Goal: Information Seeking & Learning: Learn about a topic

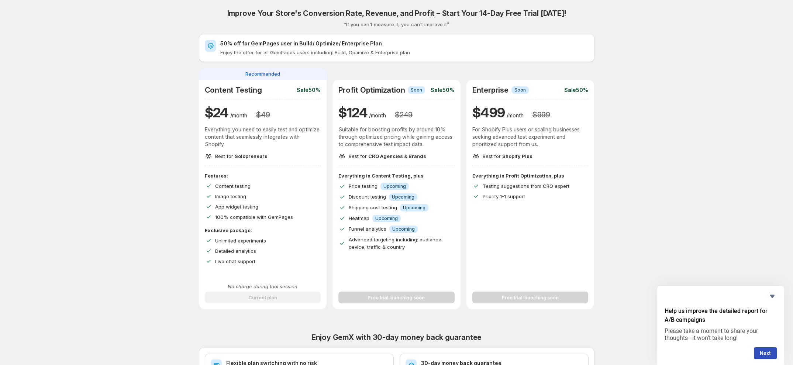
scroll to position [193, 0]
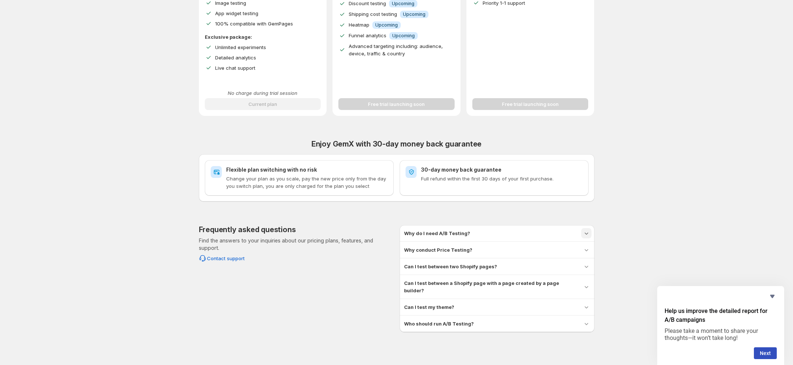
click at [590, 233] on icon "button" at bounding box center [586, 233] width 7 height 7
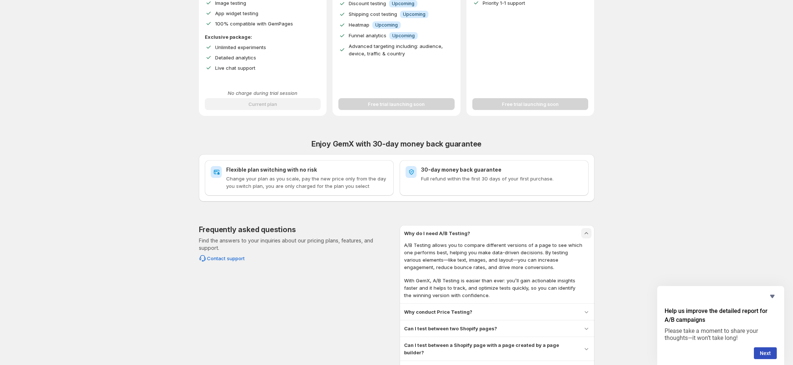
click at [586, 230] on icon "button" at bounding box center [586, 233] width 7 height 7
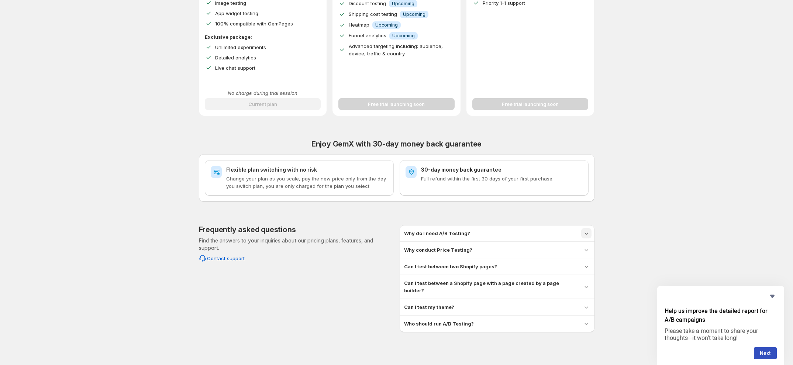
click at [590, 234] on icon "button" at bounding box center [586, 233] width 7 height 7
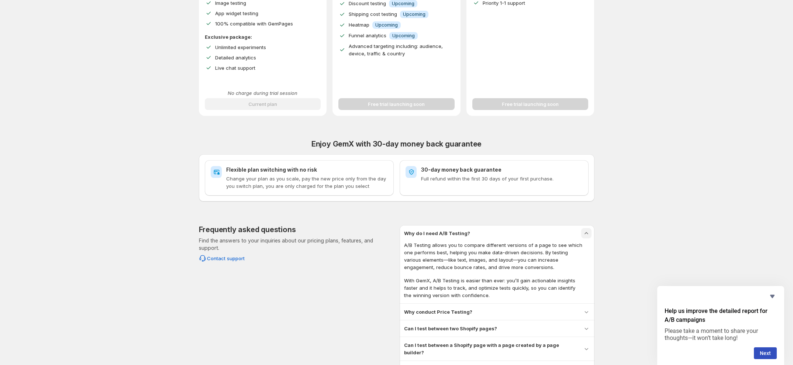
click at [589, 234] on icon "button" at bounding box center [586, 233] width 7 height 7
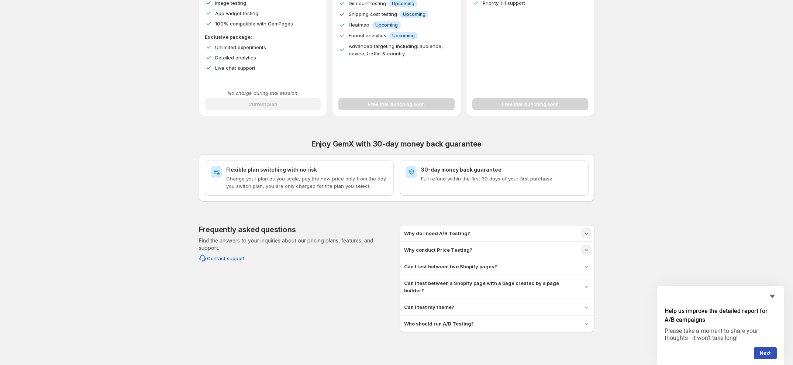
click at [590, 251] on icon "button" at bounding box center [586, 249] width 7 height 7
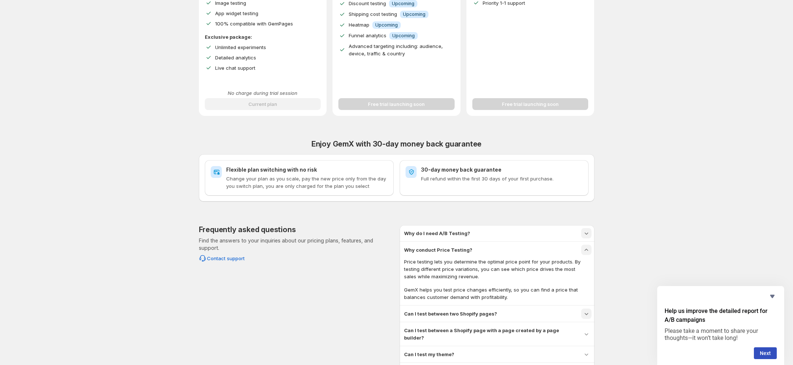
click at [586, 315] on icon "button" at bounding box center [586, 313] width 7 height 7
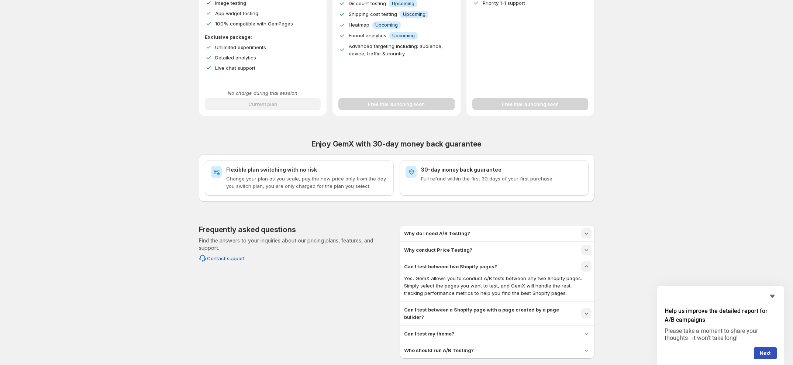
click at [587, 311] on icon "button" at bounding box center [586, 313] width 7 height 7
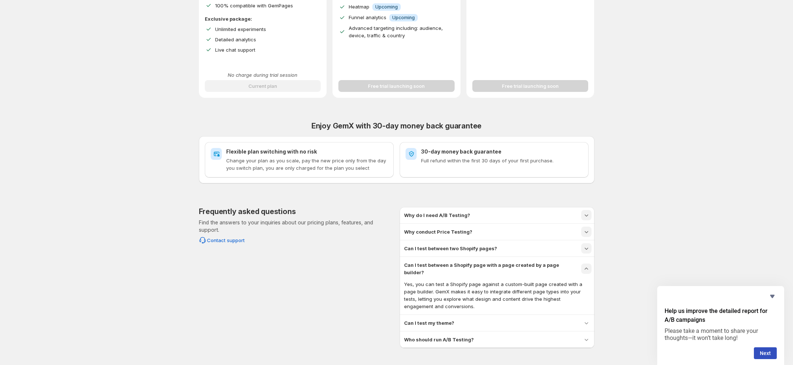
scroll to position [227, 0]
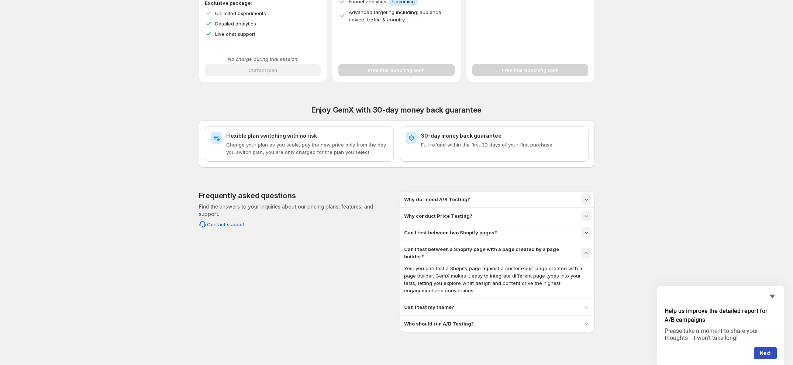
click at [506, 304] on div "Can I test my theme?" at bounding box center [497, 307] width 186 height 7
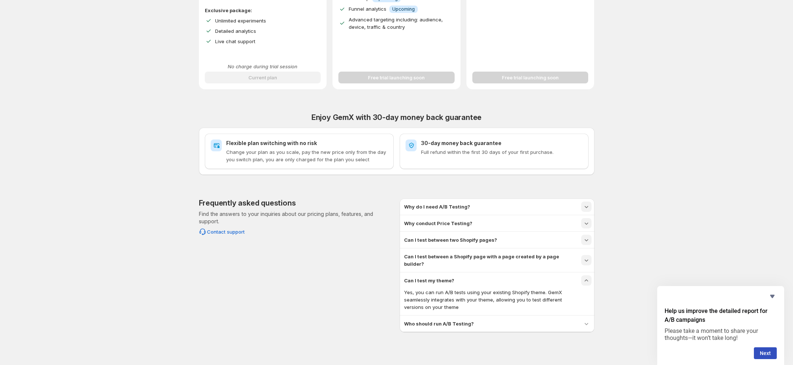
click at [588, 277] on icon "button" at bounding box center [586, 280] width 7 height 7
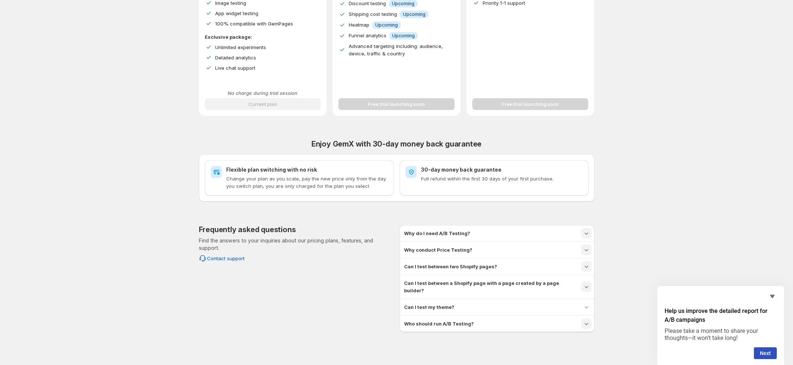
click at [585, 320] on icon "button" at bounding box center [586, 323] width 7 height 7
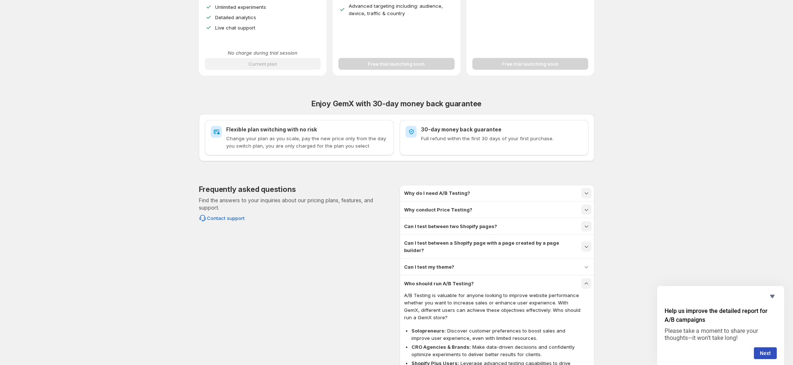
scroll to position [282, 0]
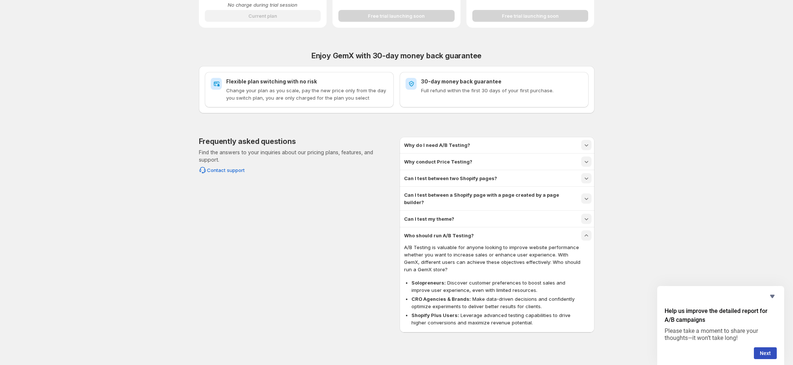
click at [588, 218] on icon "button" at bounding box center [587, 219] width 4 height 2
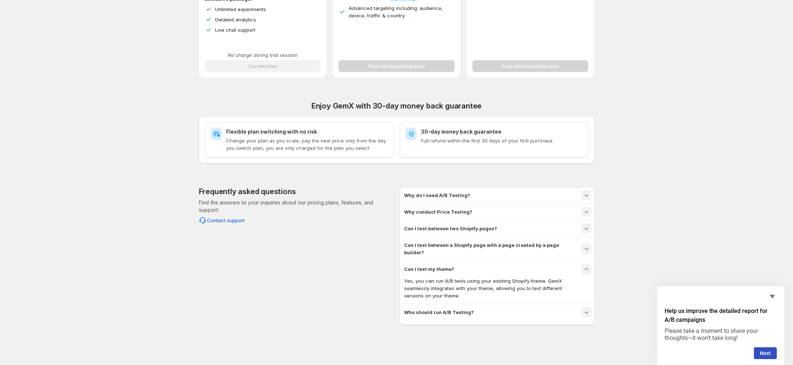
scroll to position [220, 0]
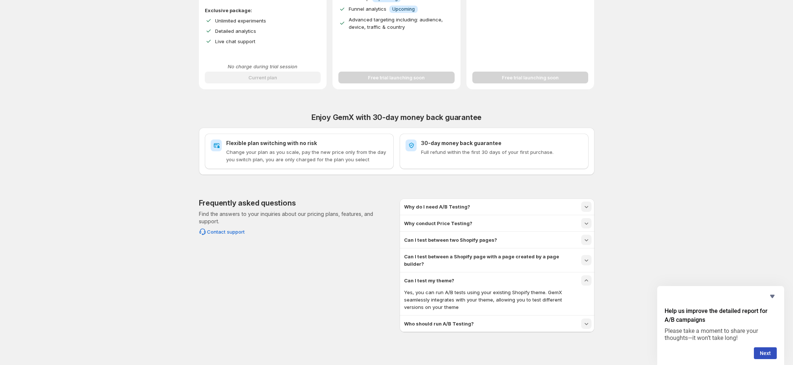
click at [589, 277] on icon "button" at bounding box center [586, 280] width 7 height 7
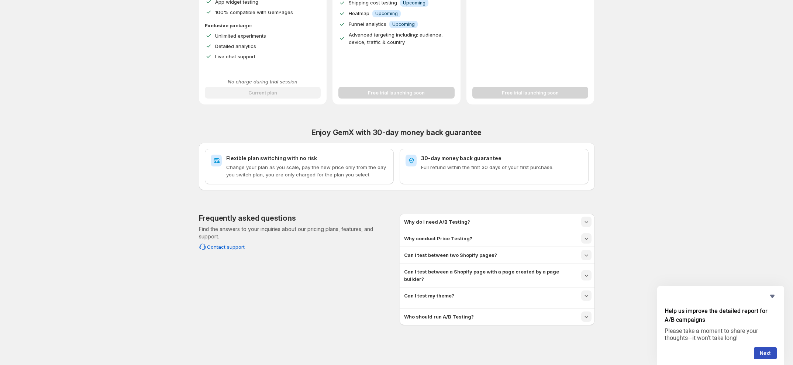
scroll to position [193, 0]
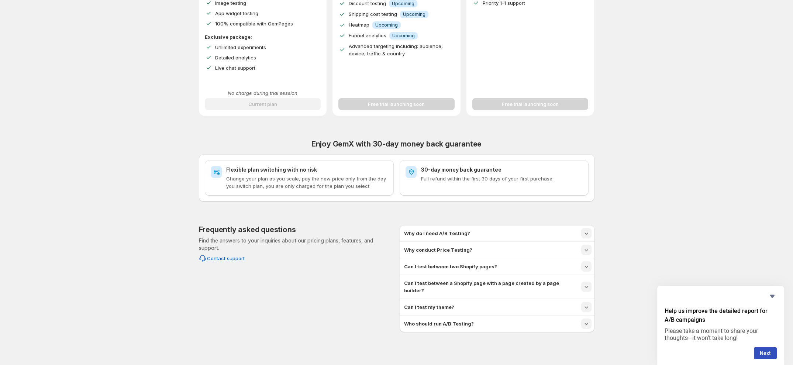
click at [587, 320] on icon "button" at bounding box center [586, 323] width 7 height 7
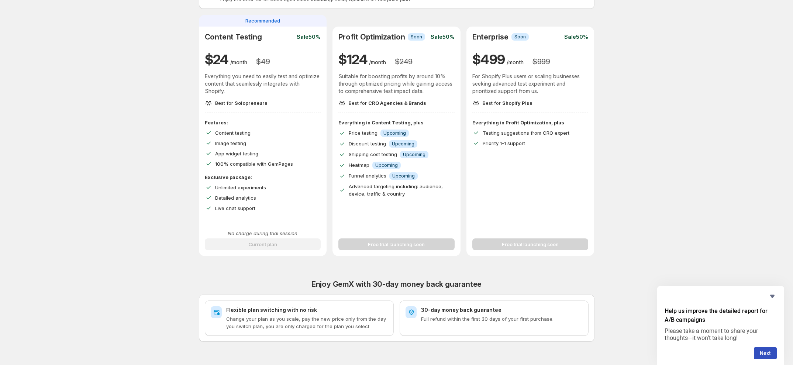
scroll to position [0, 0]
